Goal: Information Seeking & Learning: Check status

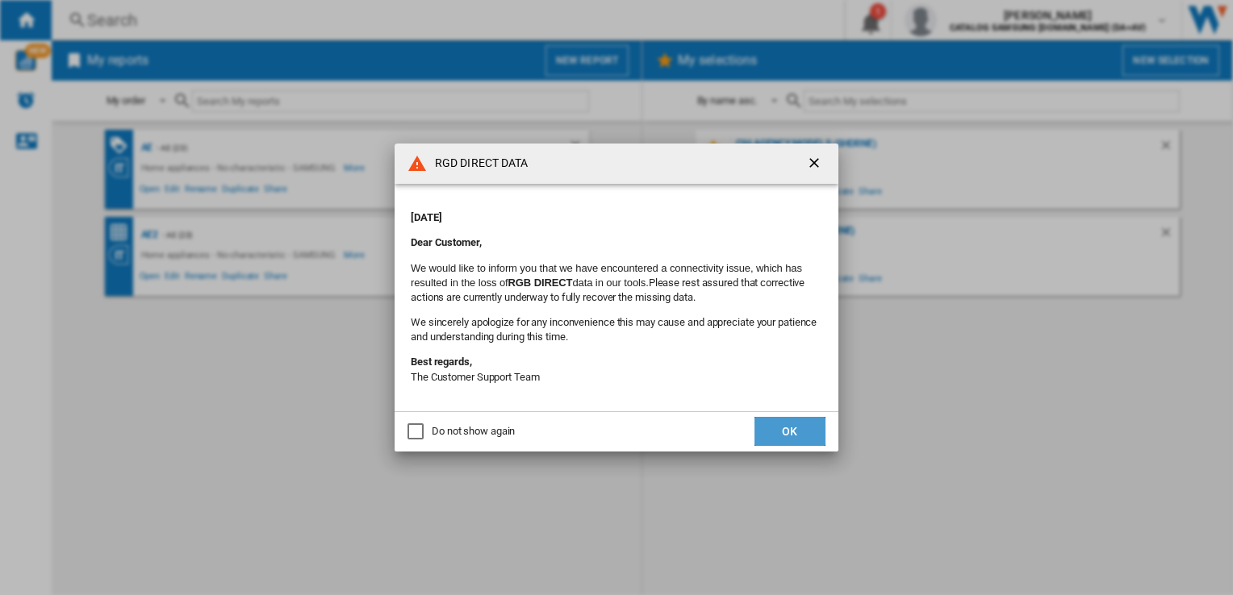
click at [801, 437] on button "OK" at bounding box center [789, 431] width 71 height 29
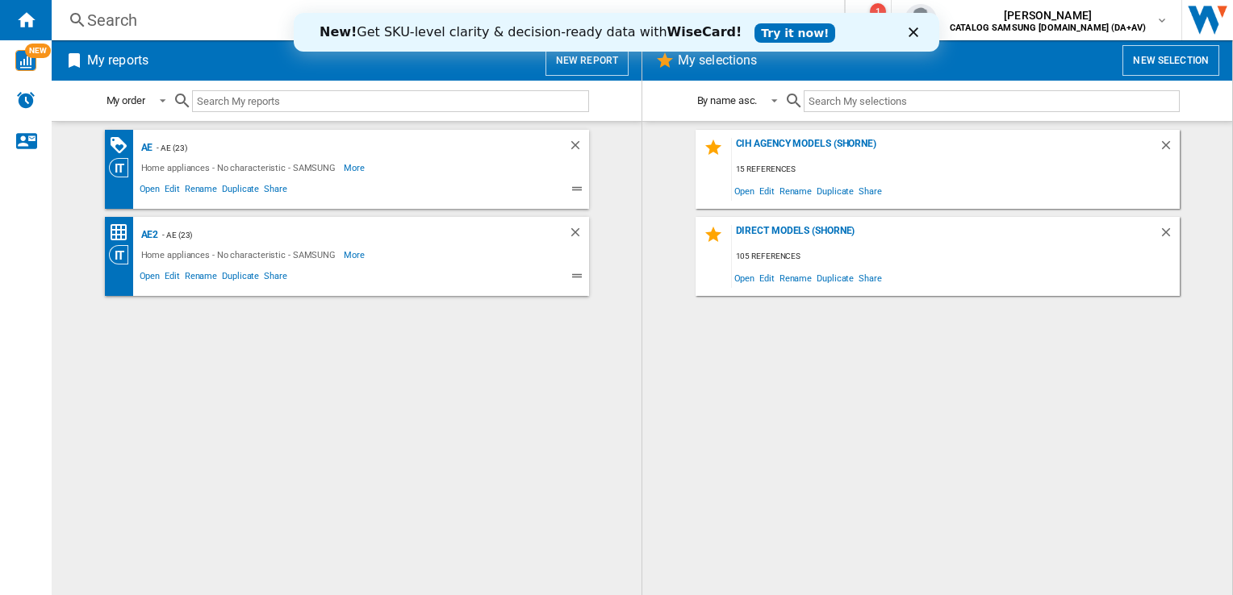
click at [184, 20] on div "Search" at bounding box center [444, 20] width 715 height 23
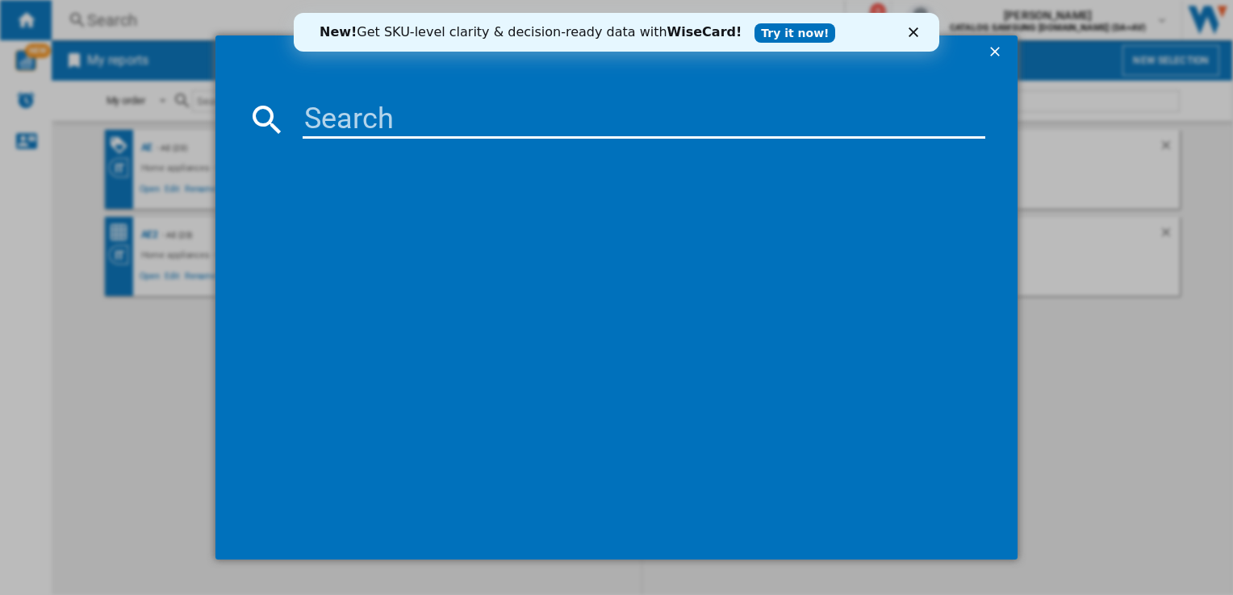
click at [378, 119] on input at bounding box center [644, 119] width 682 height 39
paste input "WD90DG5B15BBEU"
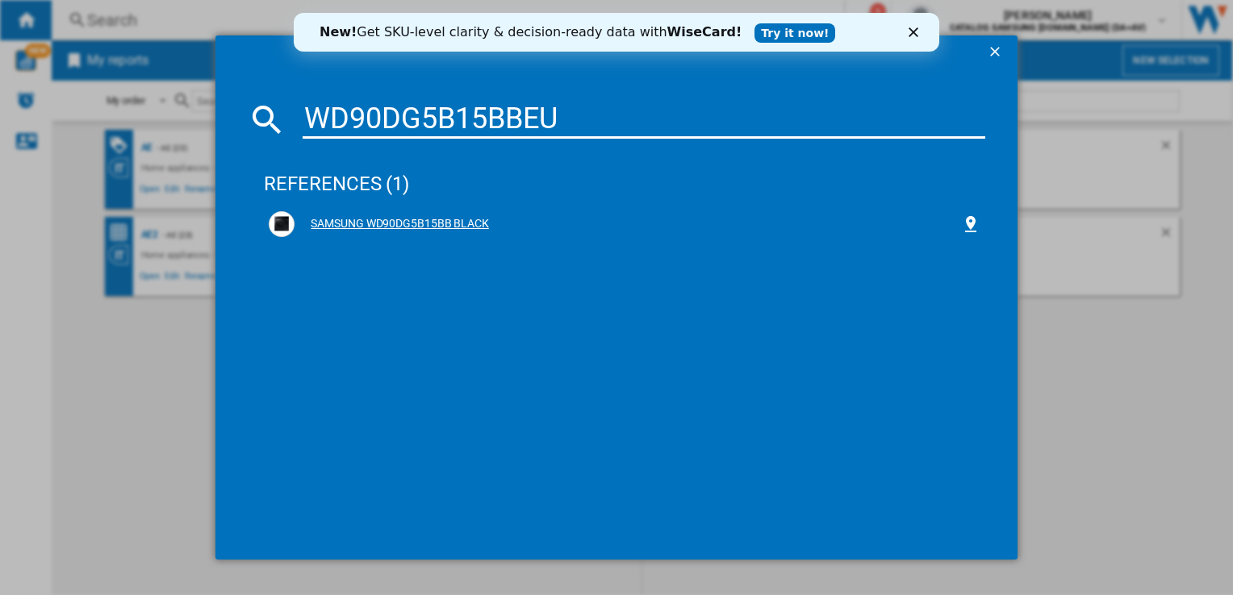
type input "WD90DG5B15BBEU"
click at [374, 227] on div "SAMSUNG WD90DG5B15BB BLACK" at bounding box center [627, 224] width 666 height 16
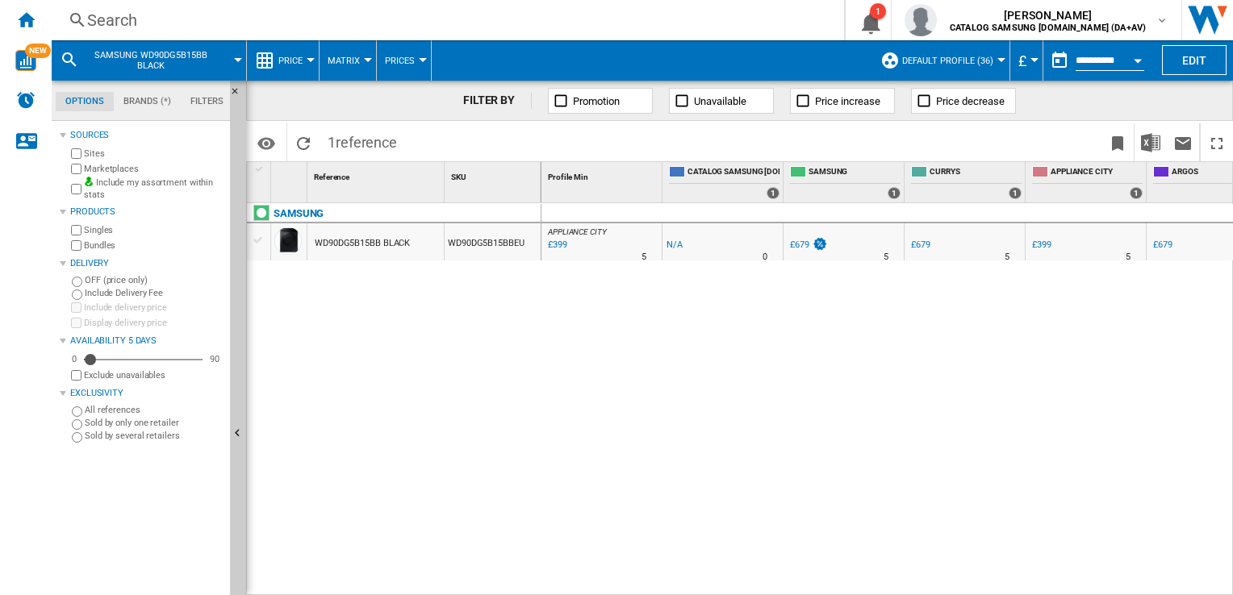
click at [307, 58] on div at bounding box center [311, 60] width 8 height 4
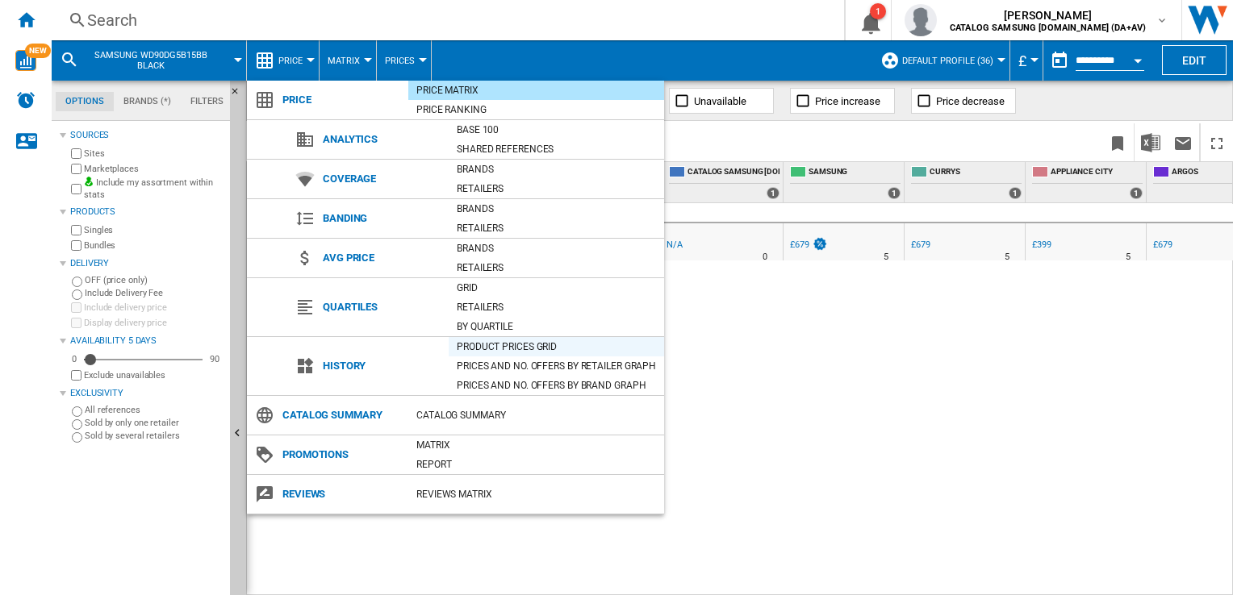
click at [523, 342] on div "Product prices grid" at bounding box center [556, 347] width 215 height 16
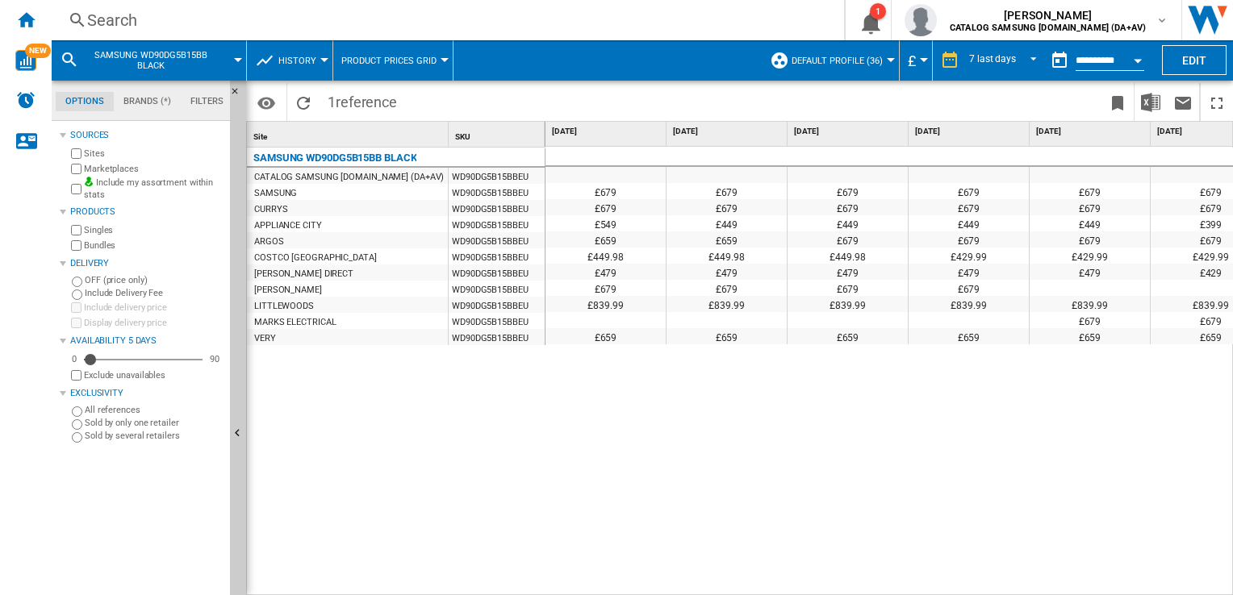
scroll to position [0, 31]
